Goal: Task Accomplishment & Management: Use online tool/utility

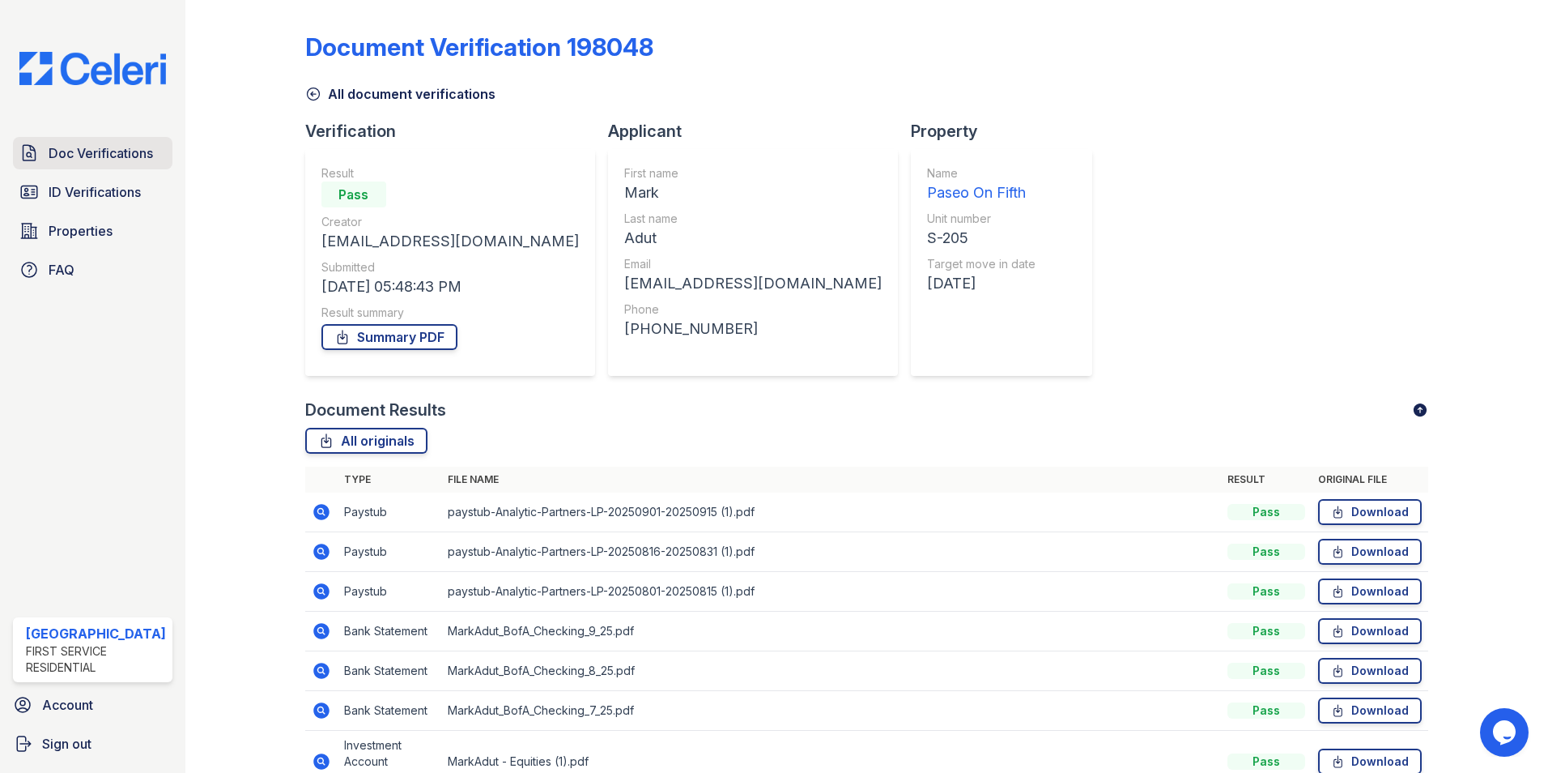
click at [92, 161] on span "Doc Verifications" at bounding box center [101, 152] width 104 height 19
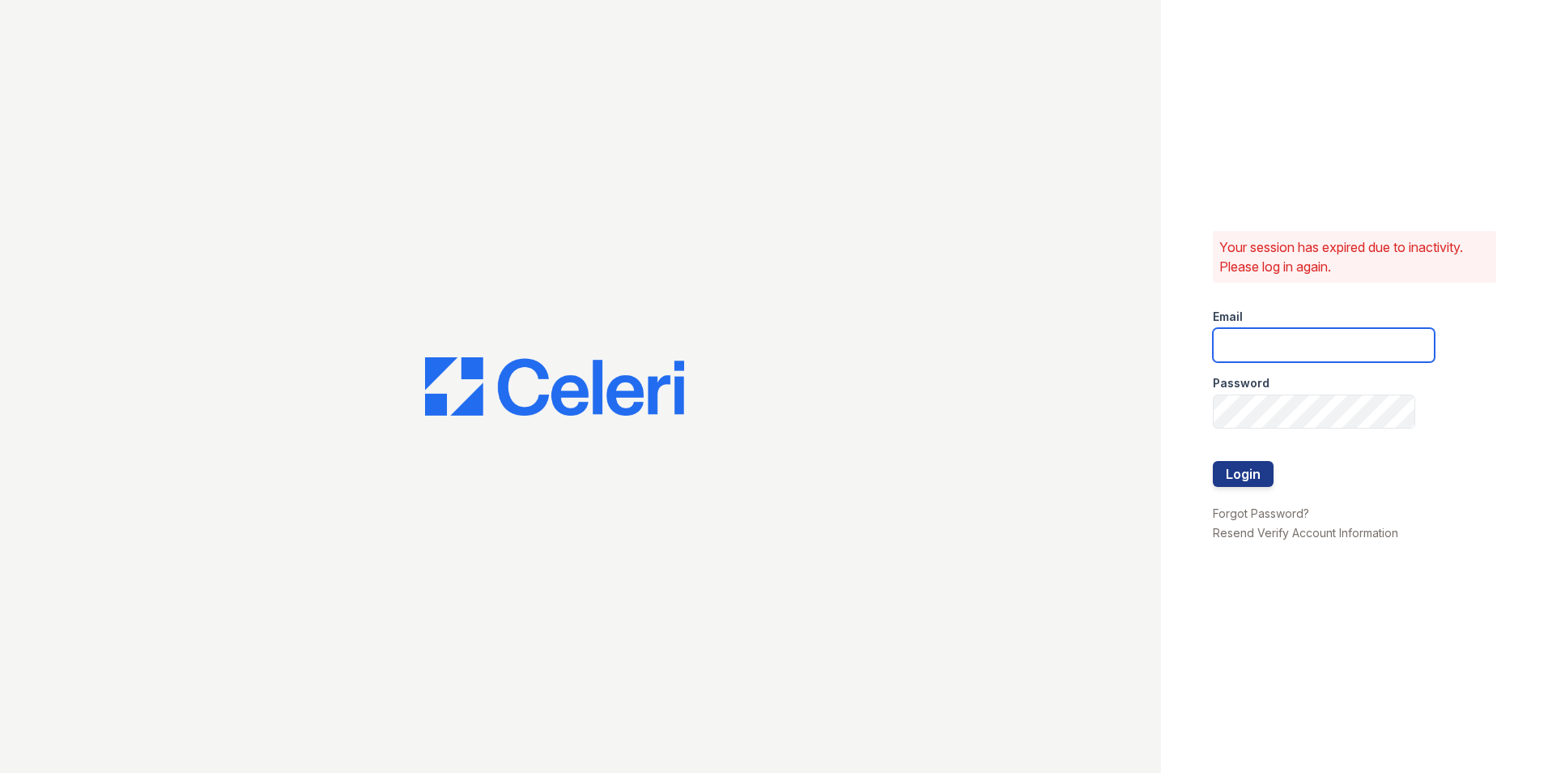
type input "[EMAIL_ADDRESS][DOMAIN_NAME]"
click at [1261, 466] on button "Login" at bounding box center [1243, 474] width 61 height 26
